Goal: Information Seeking & Learning: Learn about a topic

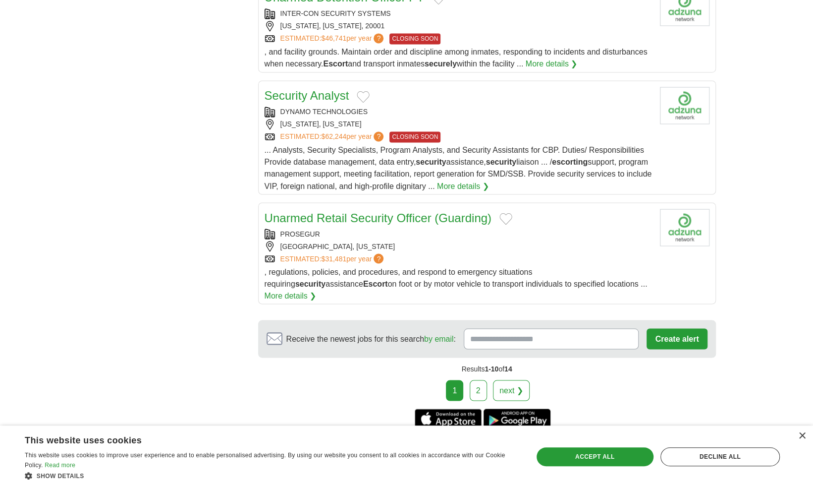
scroll to position [1041, 0]
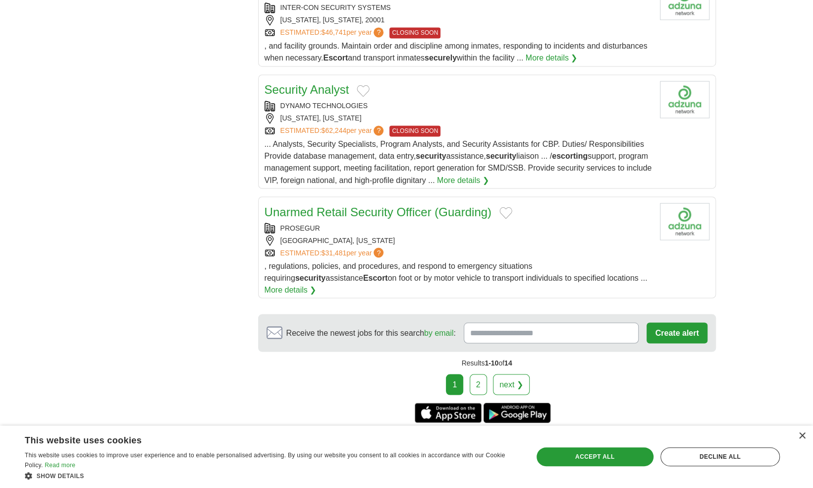
click at [513, 374] on link "next ❯" at bounding box center [511, 384] width 37 height 21
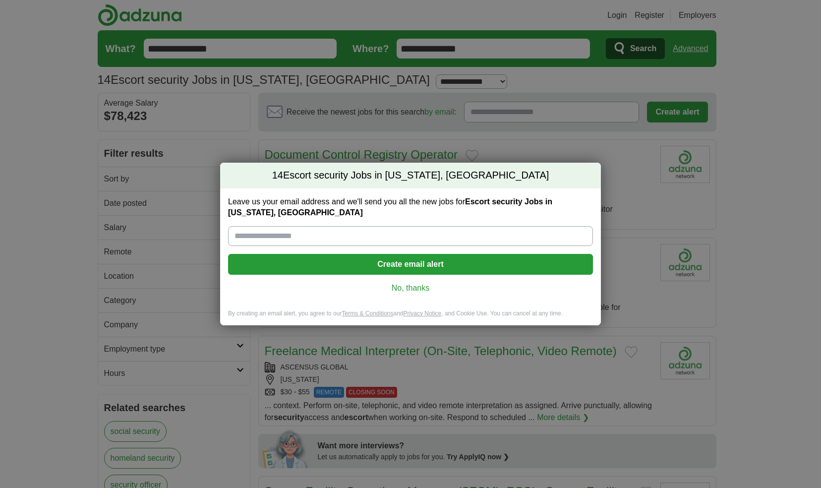
click at [419, 291] on link "No, thanks" at bounding box center [410, 287] width 349 height 11
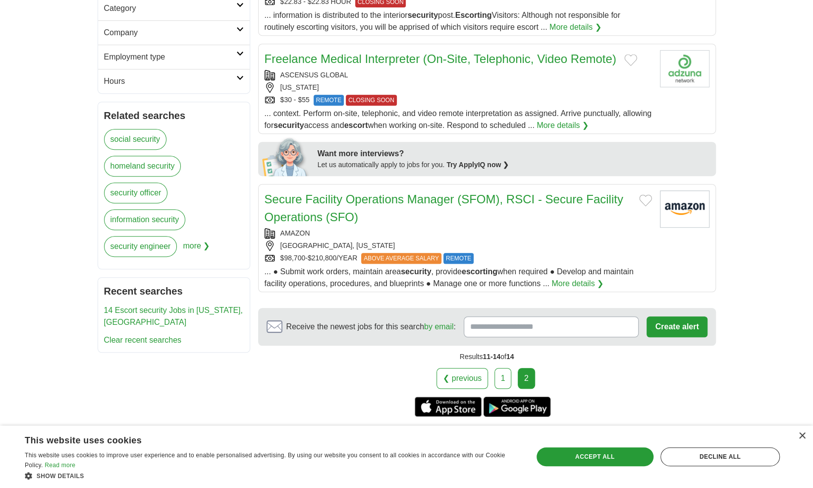
scroll to position [297, 0]
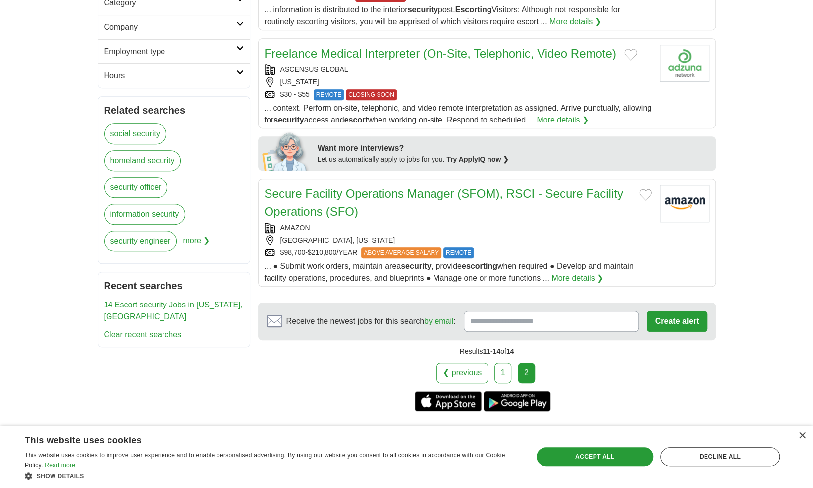
click at [497, 373] on link "1" at bounding box center [503, 372] width 17 height 21
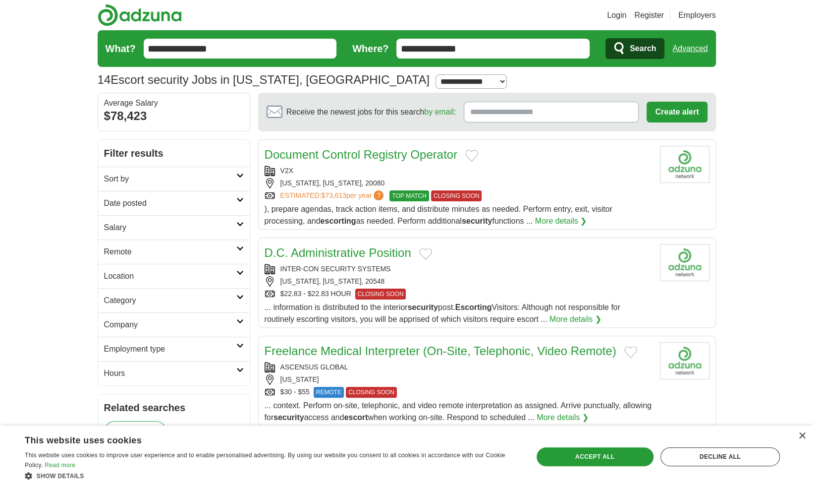
click at [308, 156] on link "Document Control Registry Operator" at bounding box center [361, 154] width 193 height 13
click at [639, 41] on span "Search" at bounding box center [643, 49] width 26 height 20
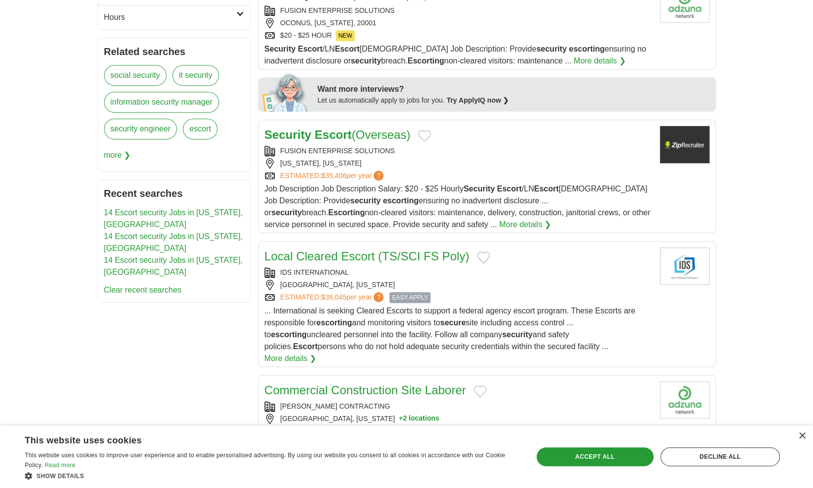
scroll to position [363, 0]
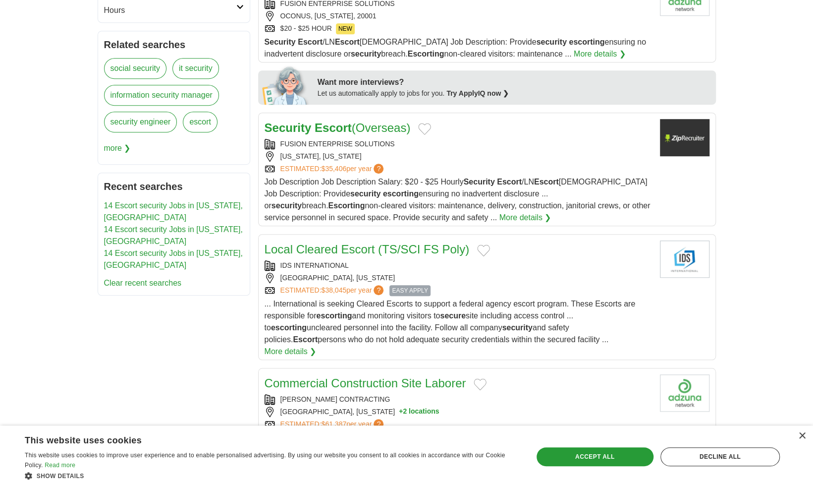
click at [317, 345] on link "More details ❯" at bounding box center [291, 351] width 52 height 12
